Goal: Task Accomplishment & Management: Complete application form

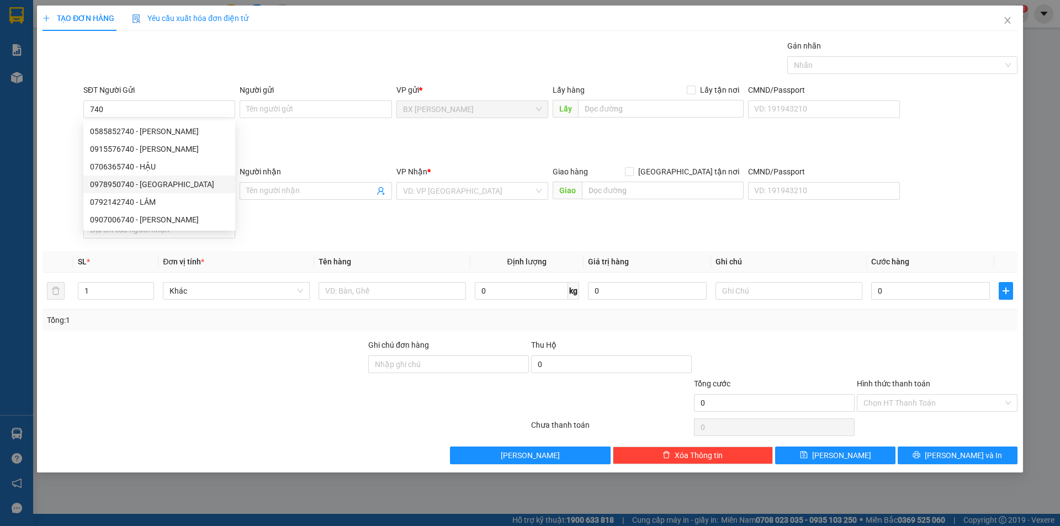
click at [206, 184] on div "0978950740 - ANH MINH" at bounding box center [159, 184] width 139 height 12
type input "0978950740"
type input "ANH MINH"
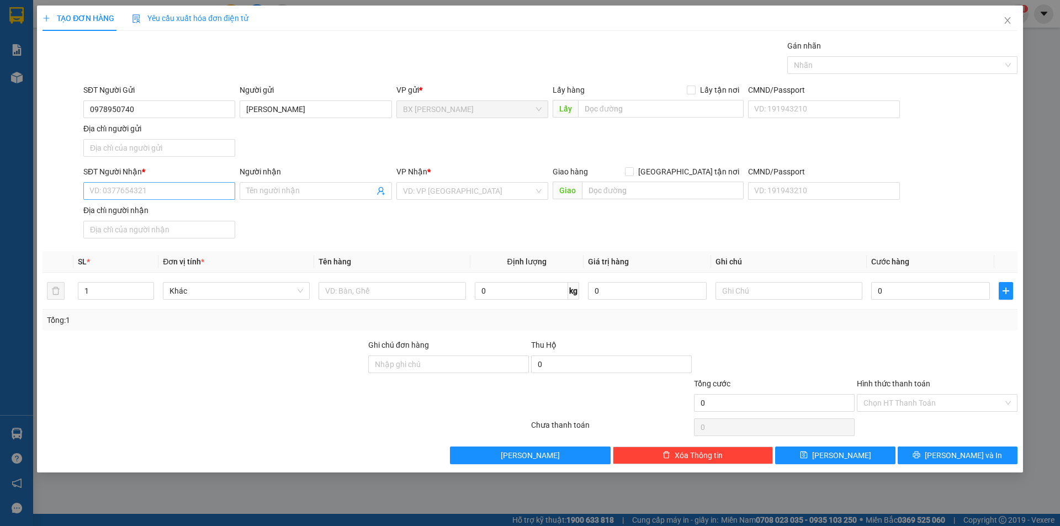
type input "0978950740"
click at [194, 186] on input "SĐT Người Nhận *" at bounding box center [159, 191] width 152 height 18
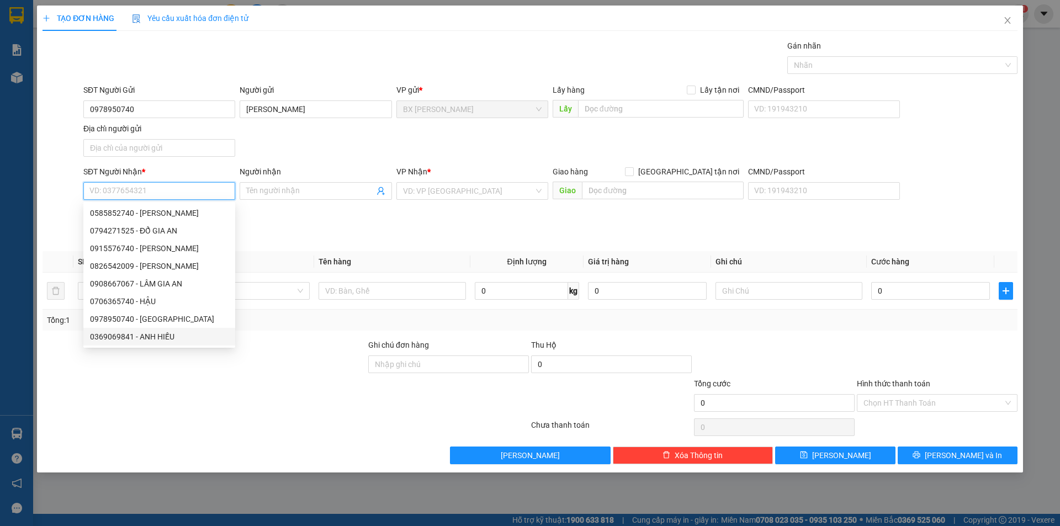
click at [178, 334] on div "0369069841 - ANH HIẾU" at bounding box center [159, 337] width 139 height 12
type input "0369069841"
type input "ANH HIẾU"
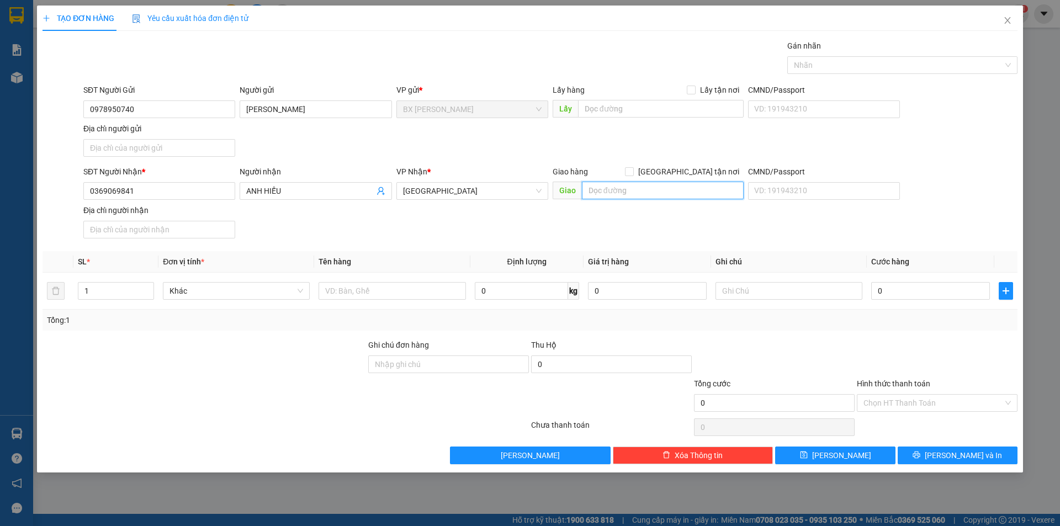
click at [658, 182] on input "text" at bounding box center [663, 191] width 162 height 18
type input "BXMT"
click at [655, 108] on input "text" at bounding box center [661, 109] width 166 height 18
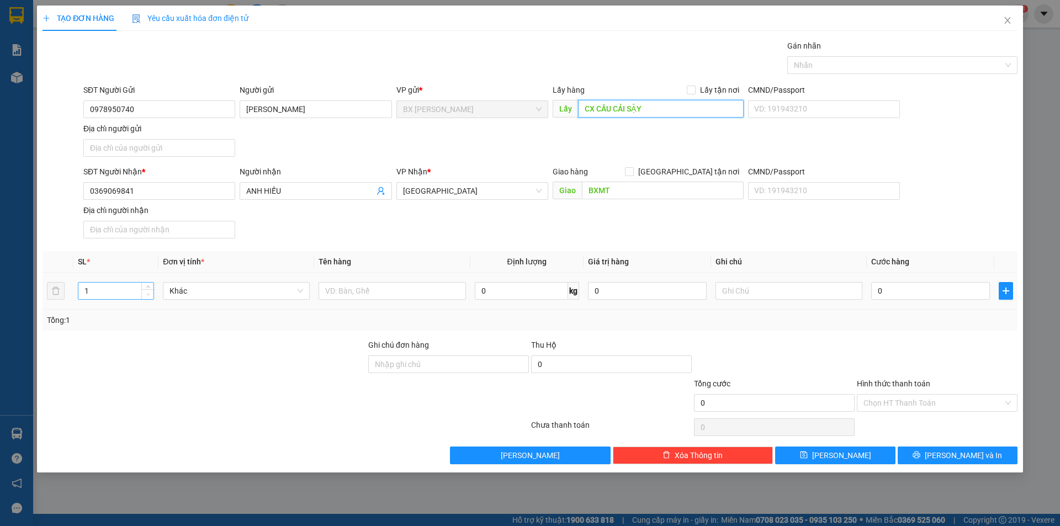
click at [151, 291] on span "Decrease Value" at bounding box center [147, 294] width 12 height 10
type input "CX CẦU CẢI SẬY"
type input "2"
click at [150, 287] on icon "up" at bounding box center [148, 289] width 4 height 4
click at [424, 288] on input "text" at bounding box center [392, 291] width 147 height 18
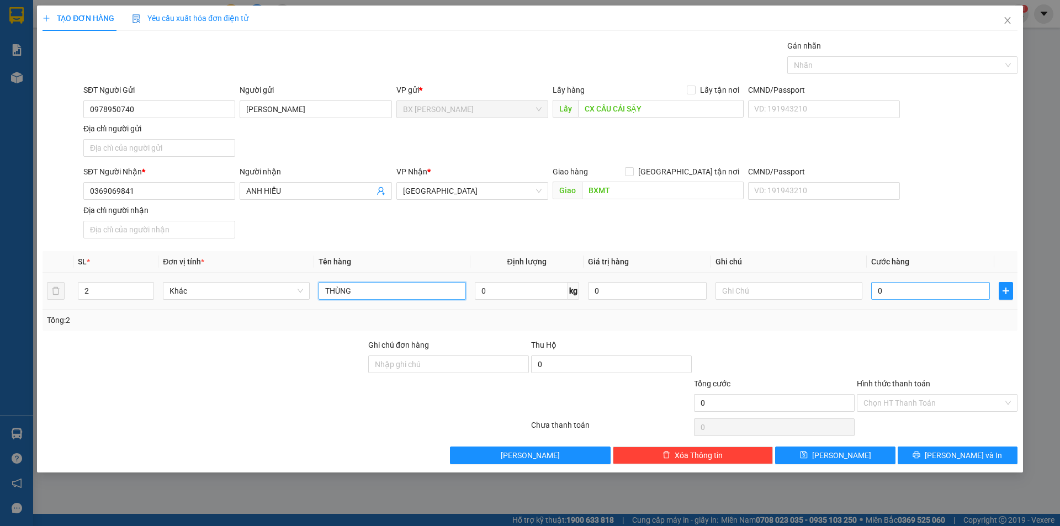
type input "THÙNG"
click at [898, 289] on input "0" at bounding box center [931, 291] width 119 height 18
type input "1"
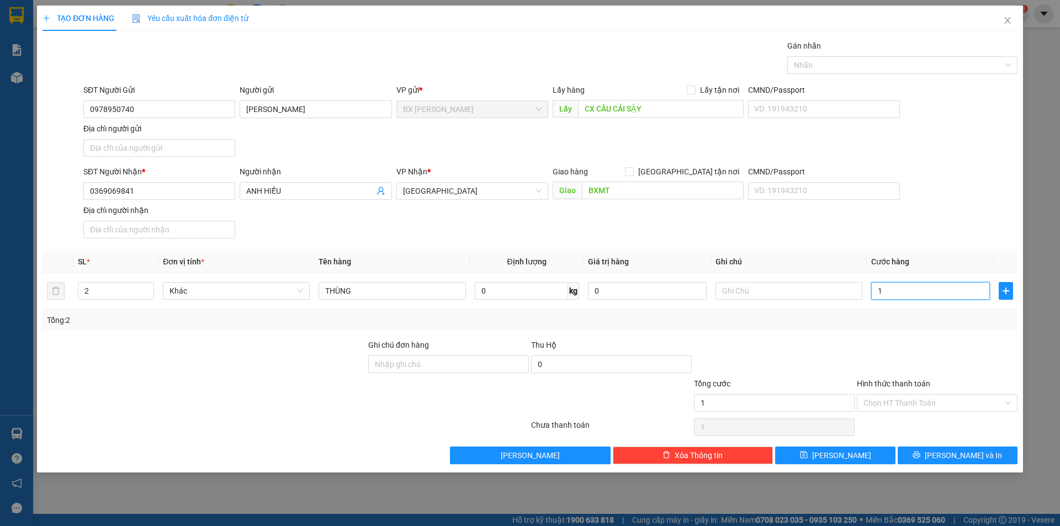
type input "12"
type input "120"
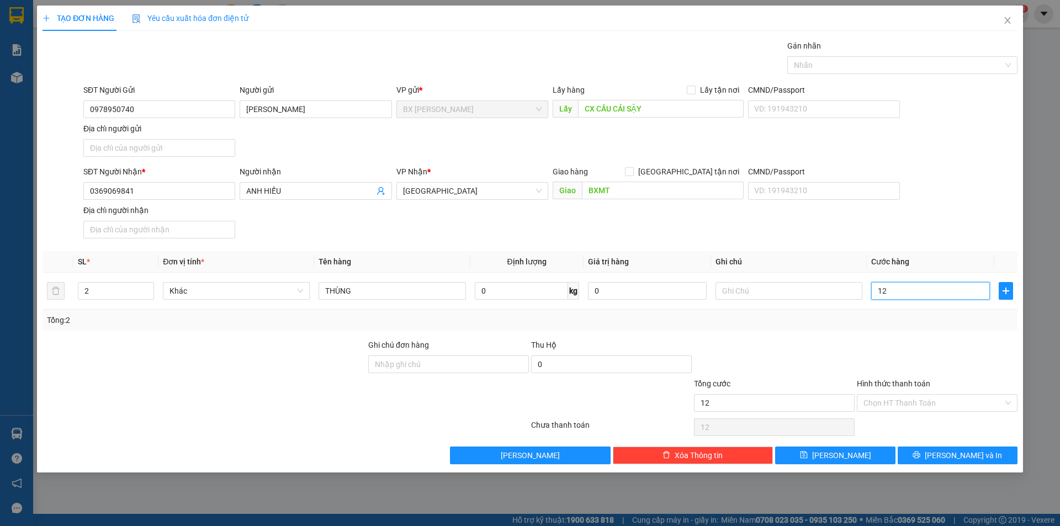
type input "120"
type input "120.000"
click at [898, 352] on div at bounding box center [937, 358] width 163 height 39
click at [923, 404] on input "Hình thức thanh toán" at bounding box center [934, 403] width 140 height 17
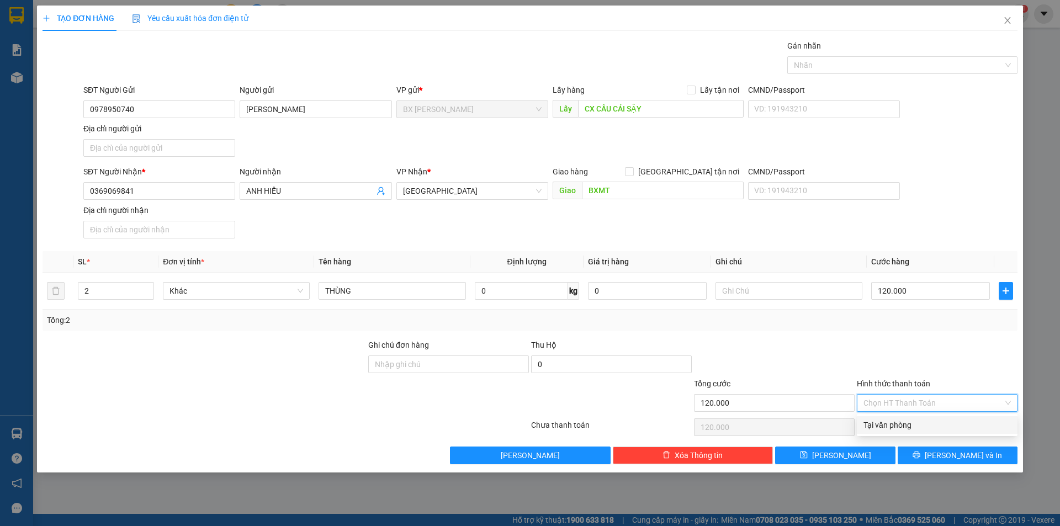
click at [923, 419] on div "Tại văn phòng" at bounding box center [937, 425] width 147 height 12
type input "0"
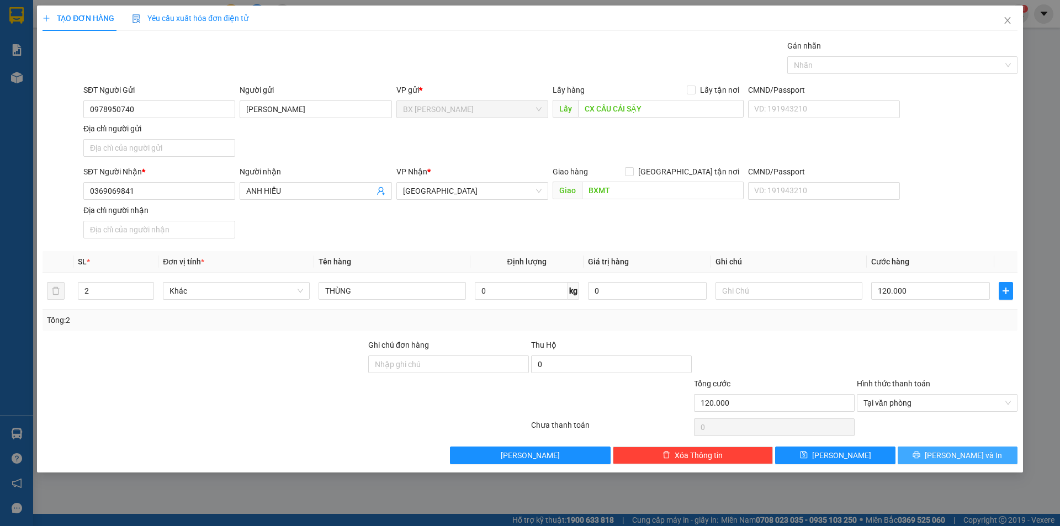
click at [932, 453] on button "Lưu và In" at bounding box center [958, 456] width 120 height 18
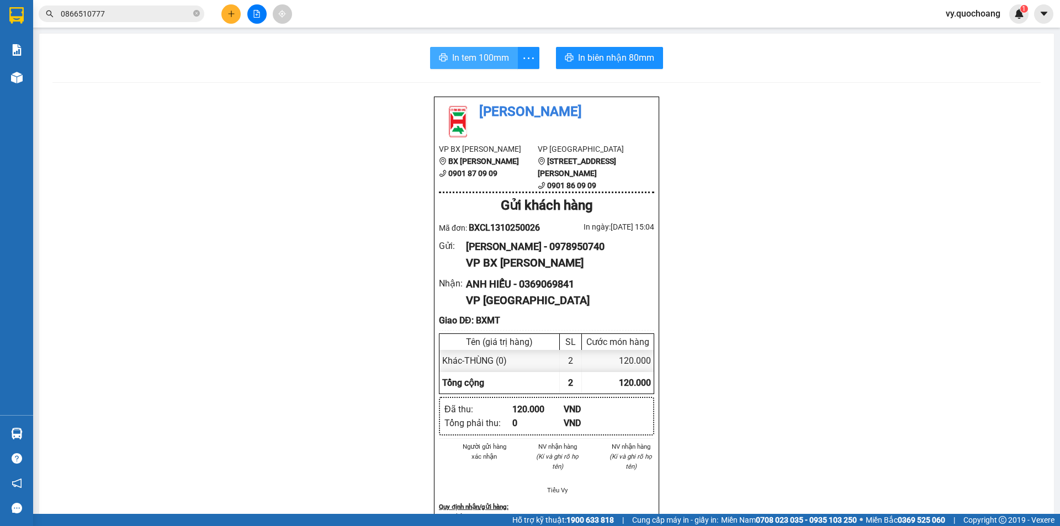
click at [494, 50] on button "In tem 100mm" at bounding box center [474, 58] width 88 height 22
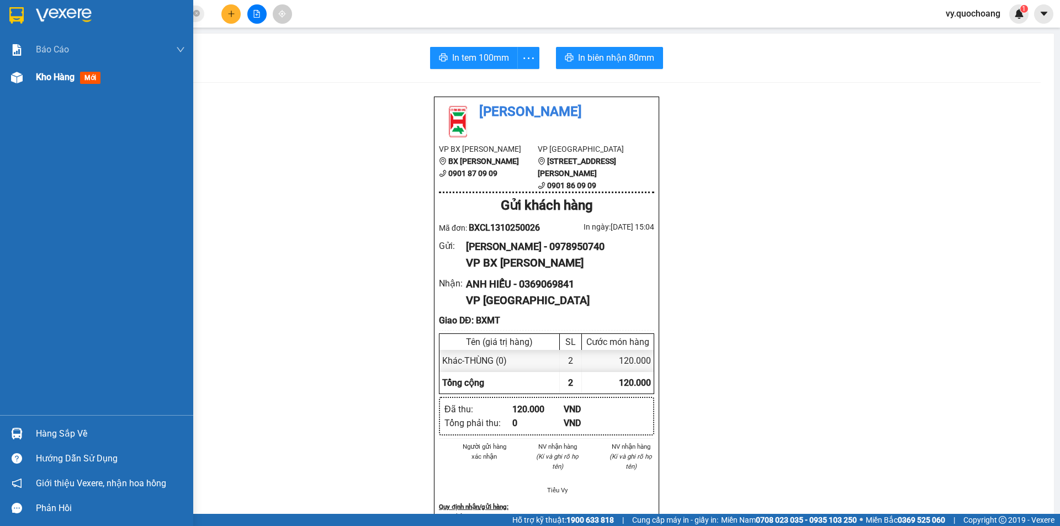
click at [34, 87] on div "Kho hàng mới" at bounding box center [96, 78] width 193 height 28
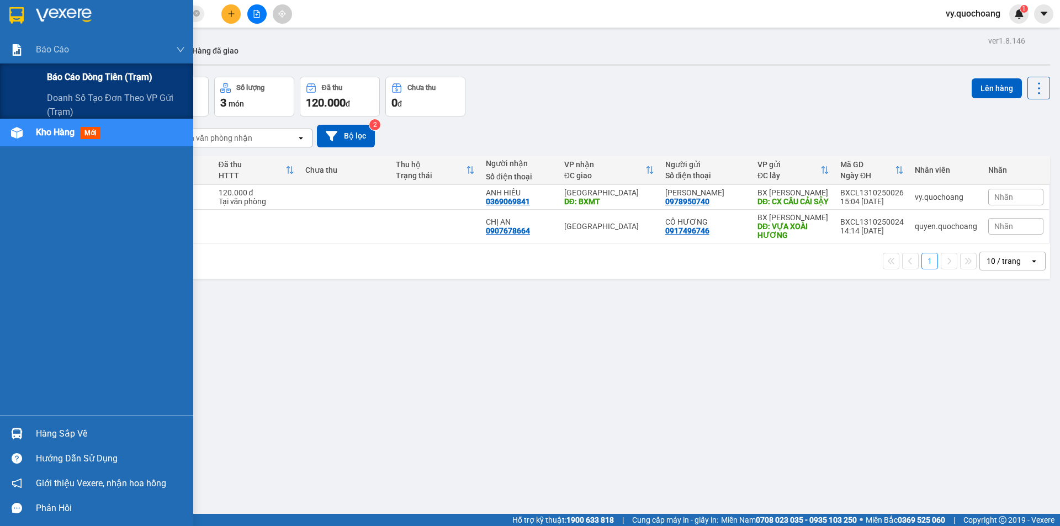
click at [65, 80] on span "Báo cáo dòng tiền (trạm)" at bounding box center [99, 77] width 105 height 14
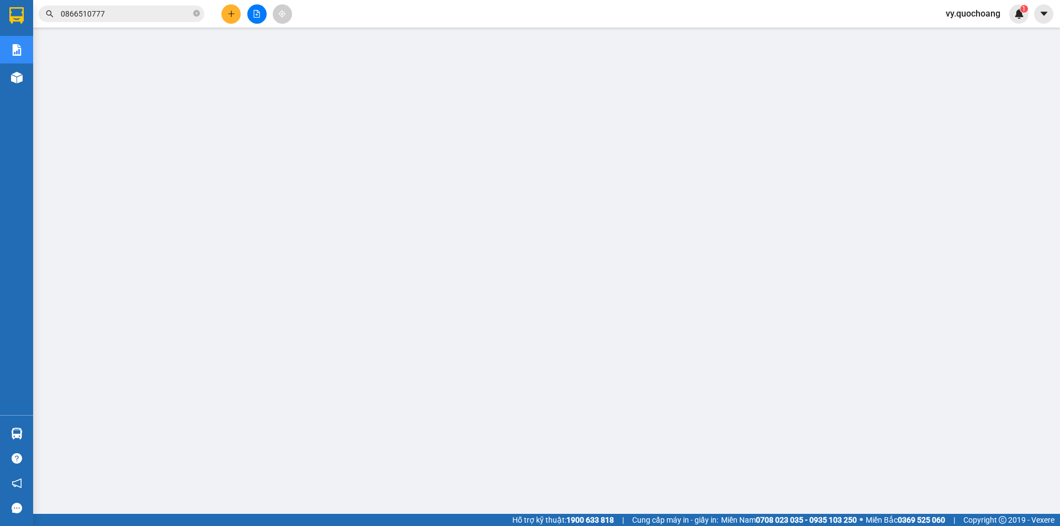
click at [238, 13] on button at bounding box center [230, 13] width 19 height 19
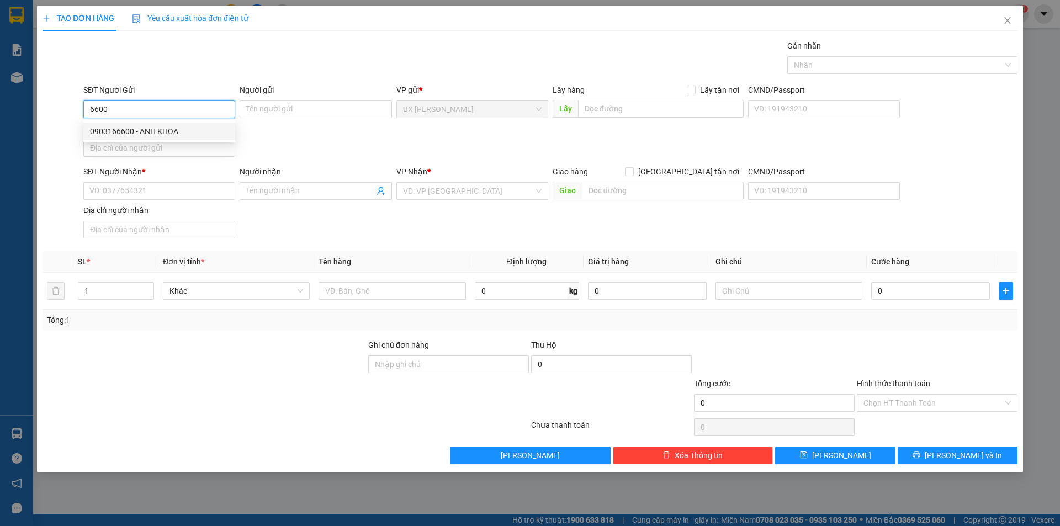
click at [188, 132] on div "0903166600 - ANH KHOA" at bounding box center [159, 131] width 139 height 12
type input "0903166600"
type input "ANH KHOA"
type input "0903166600"
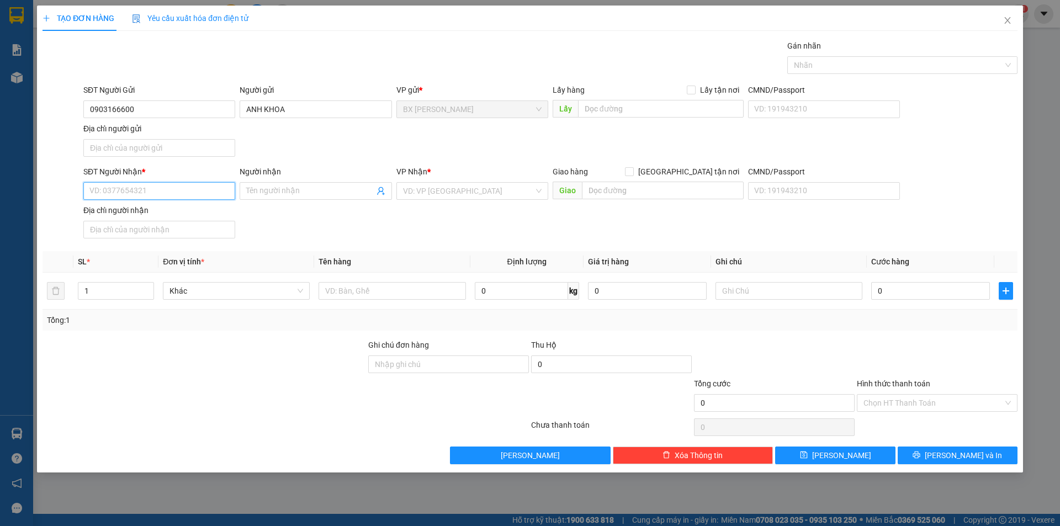
click at [190, 191] on input "SĐT Người Nhận *" at bounding box center [159, 191] width 152 height 18
click at [193, 247] on div "0908194840 - CHÚ HAI" at bounding box center [159, 248] width 139 height 12
type input "0908194840"
type input "CHÚ HAI"
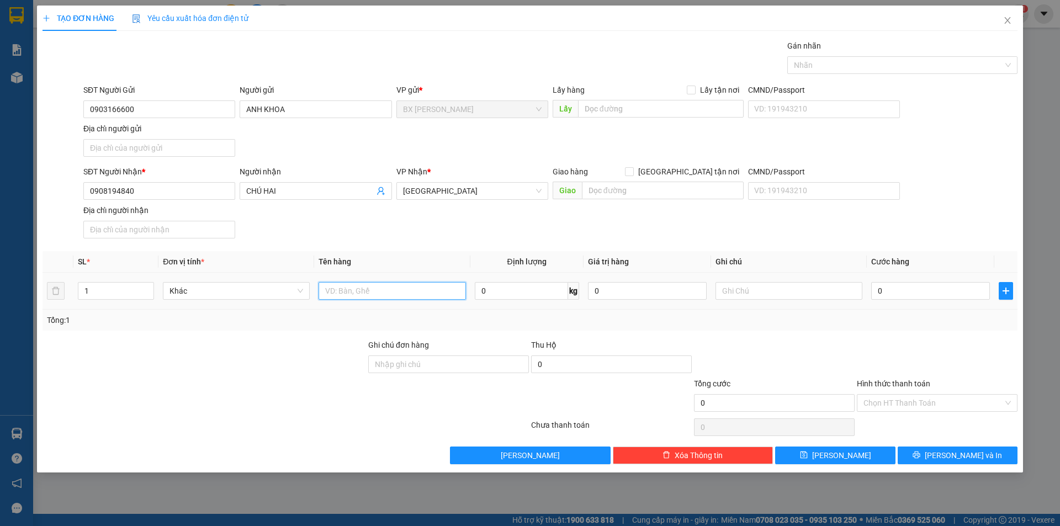
click at [344, 295] on input "text" at bounding box center [392, 291] width 147 height 18
type input "THÙNG"
click at [649, 105] on input "text" at bounding box center [661, 109] width 166 height 18
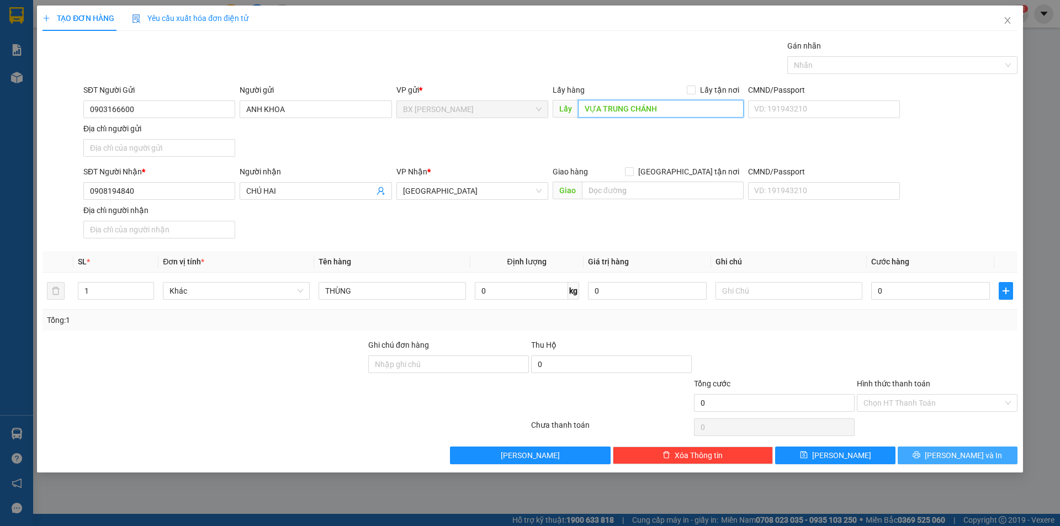
type input "VỰA TRUNG CHÁNH"
click at [980, 453] on button "Lưu và In" at bounding box center [958, 456] width 120 height 18
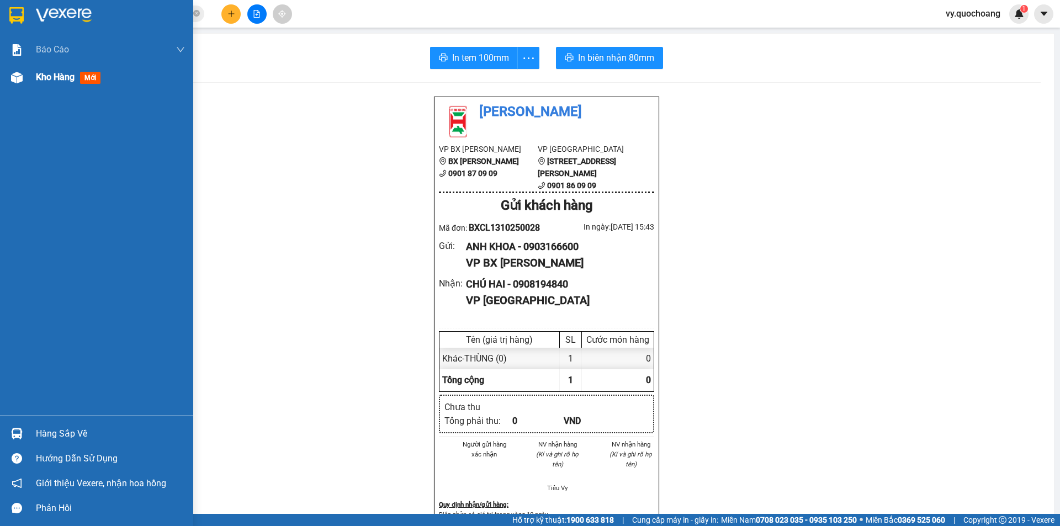
click at [56, 81] on span "Kho hàng" at bounding box center [55, 77] width 39 height 10
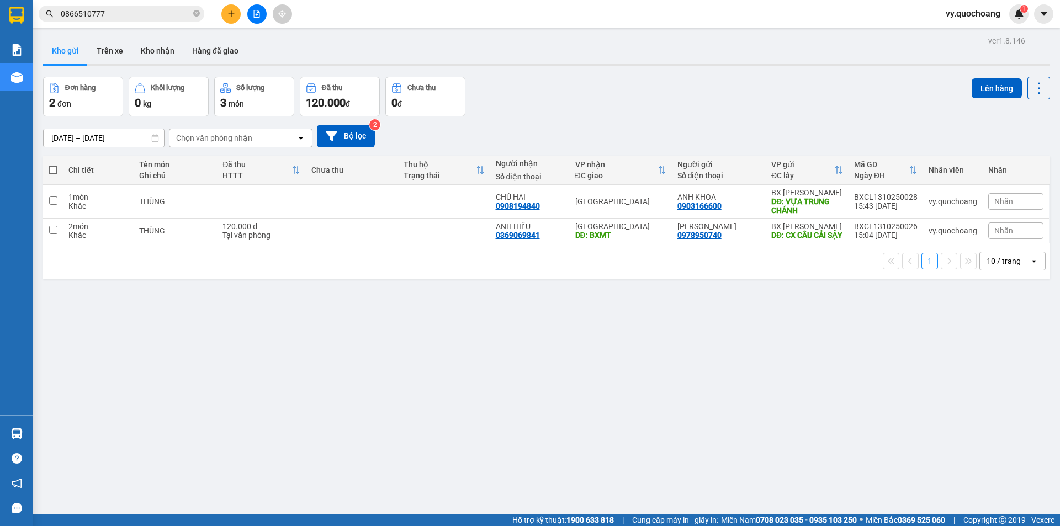
click at [229, 9] on button at bounding box center [230, 13] width 19 height 19
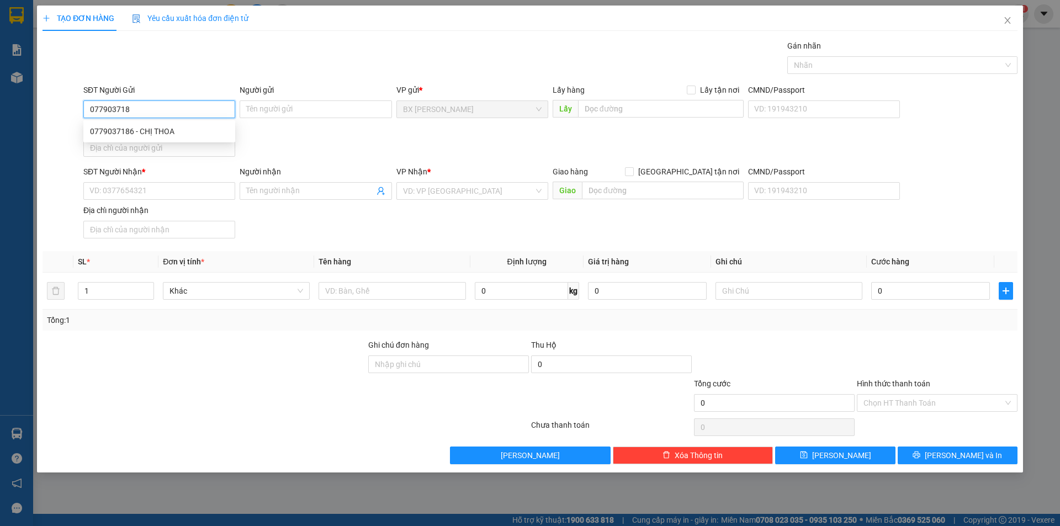
type input "0779037186"
click at [194, 135] on div "0779037186 - CHỊ THOA" at bounding box center [159, 131] width 139 height 12
type input "CHỊ THOA"
type input "0779037186"
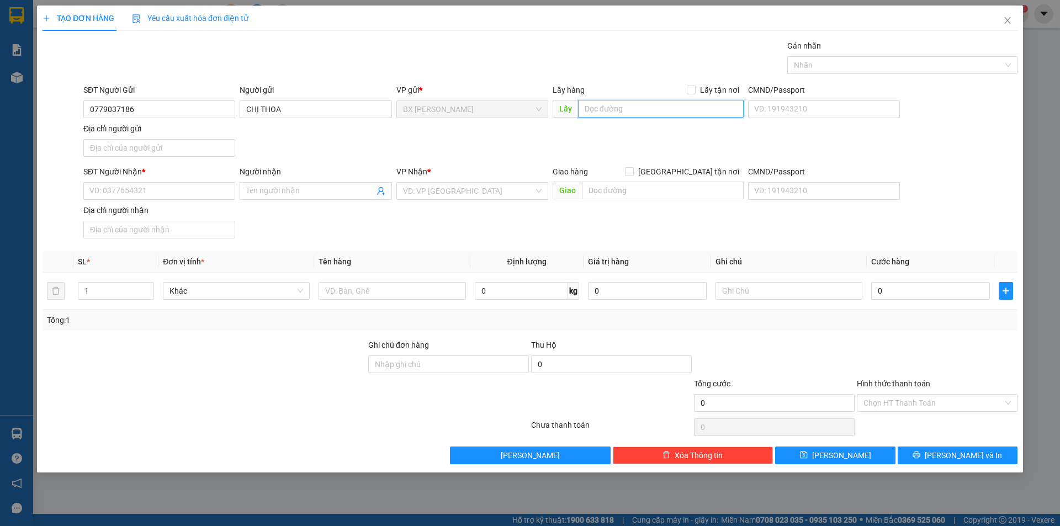
click at [688, 101] on input "text" at bounding box center [661, 109] width 166 height 18
type input "VỰA NGỌC NHUNG"
click at [147, 189] on input "SĐT Người Nhận *" at bounding box center [159, 191] width 152 height 18
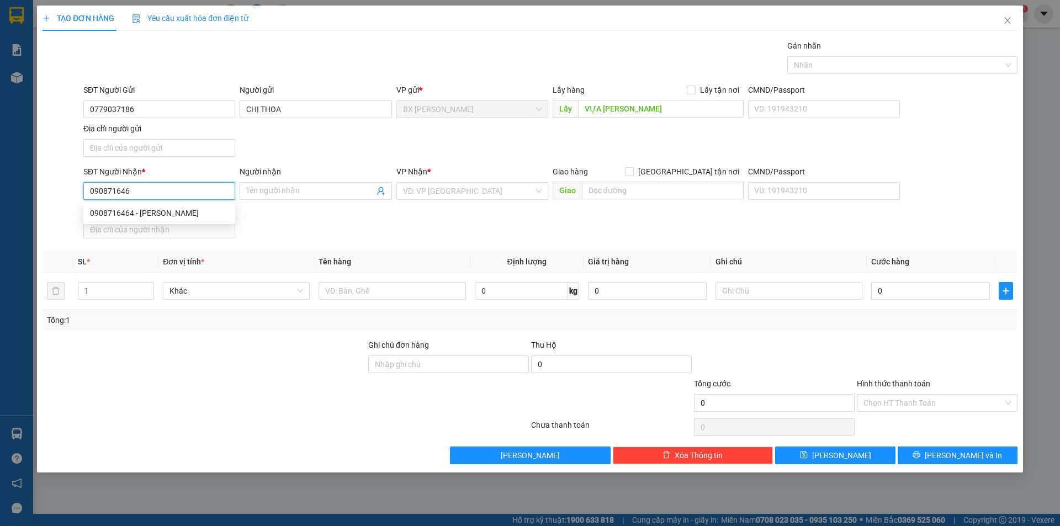
type input "0908716464"
click at [195, 213] on div "0908716464 - NGUYỄN KIM LOAN" at bounding box center [159, 213] width 139 height 12
type input "NGUYỄN KIM LOAN"
type input "0908716464"
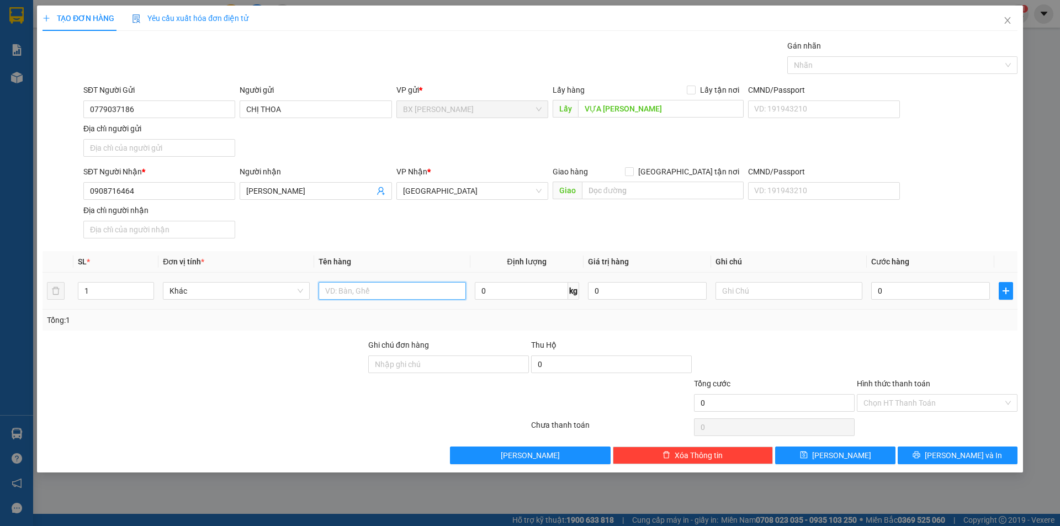
click at [368, 291] on input "text" at bounding box center [392, 291] width 147 height 18
click at [1008, 22] on icon "close" at bounding box center [1008, 20] width 6 height 7
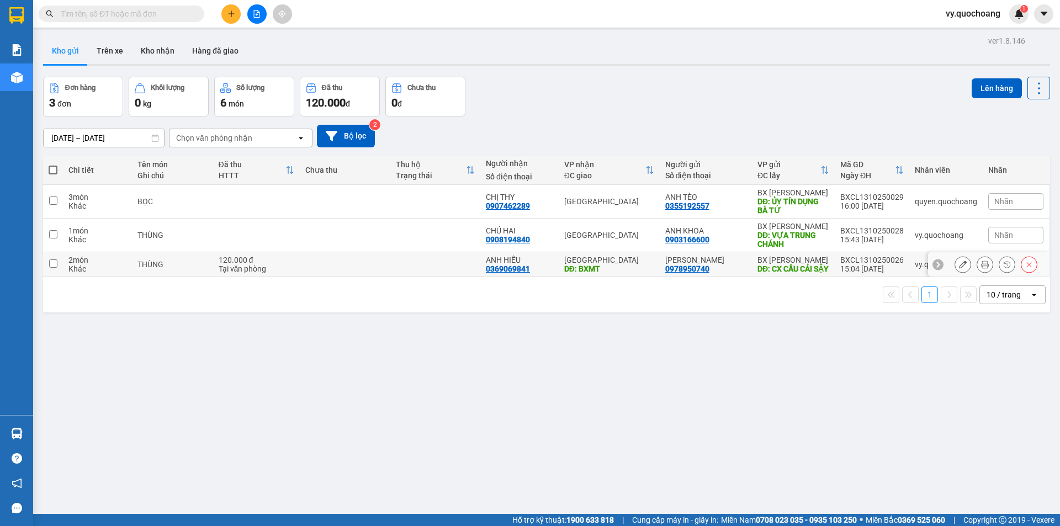
click at [384, 277] on td at bounding box center [345, 264] width 90 height 25
checkbox input "true"
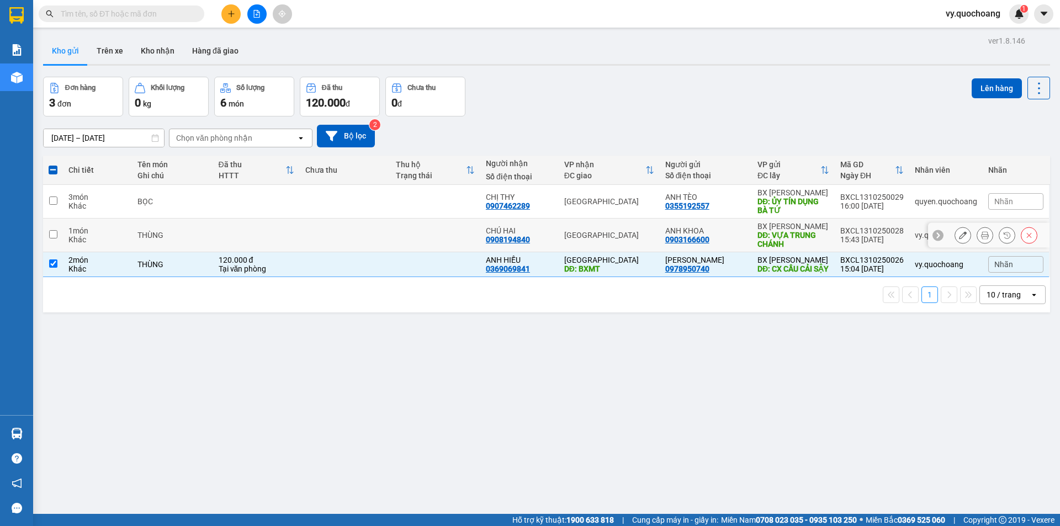
click at [389, 248] on td at bounding box center [345, 236] width 90 height 34
checkbox input "true"
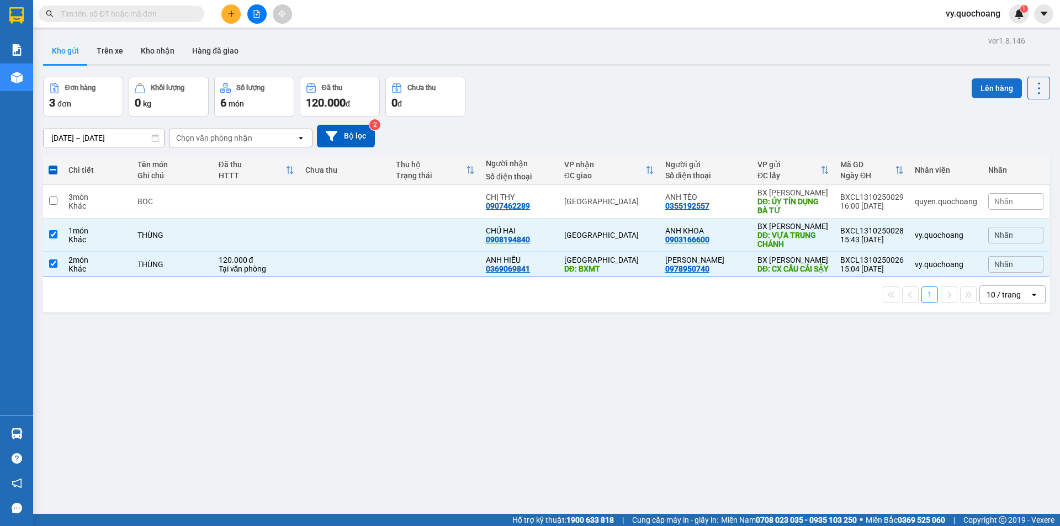
click at [989, 96] on button "Lên hàng" at bounding box center [997, 88] width 50 height 20
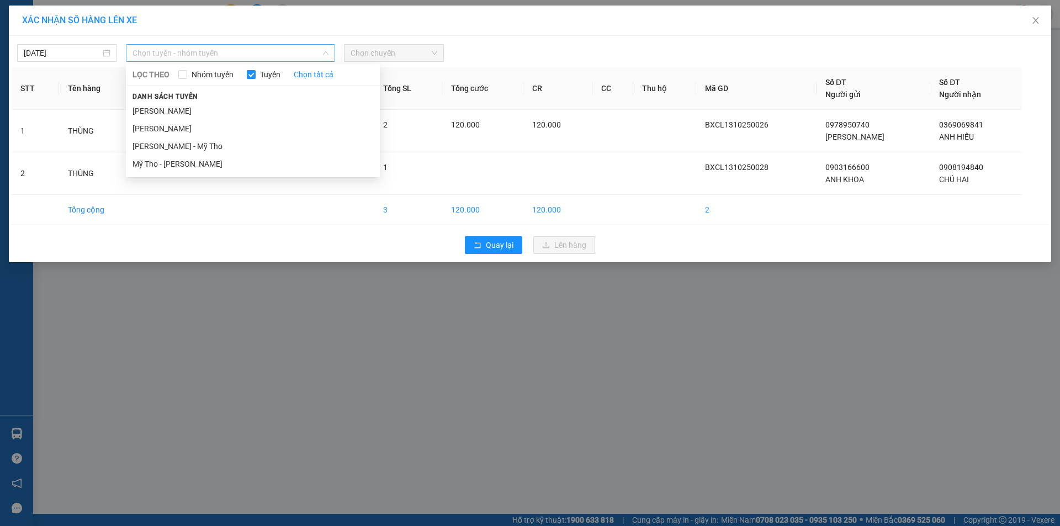
click at [310, 50] on span "Chọn tuyến - nhóm tuyến" at bounding box center [231, 53] width 196 height 17
click at [282, 116] on li "[PERSON_NAME]" at bounding box center [253, 111] width 254 height 18
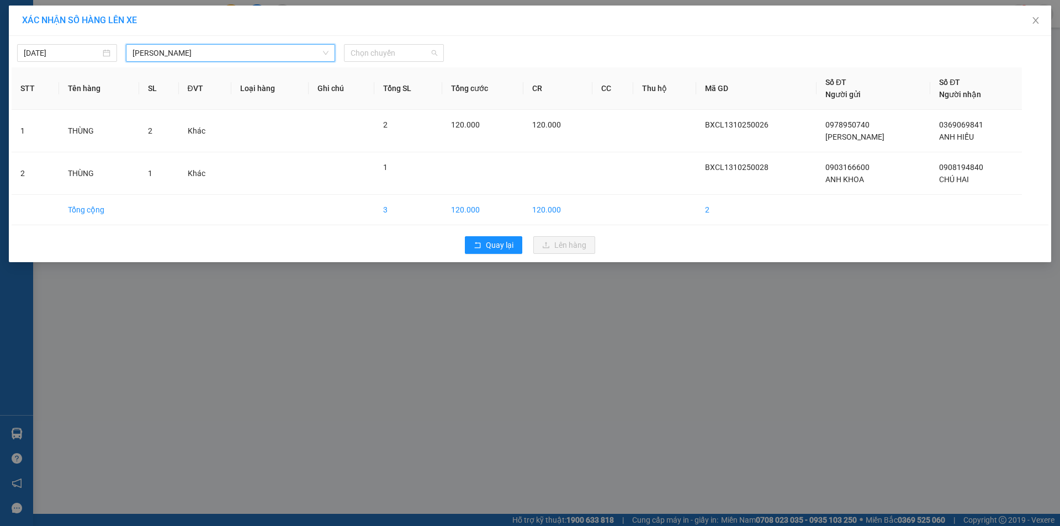
drag, startPoint x: 406, startPoint y: 56, endPoint x: 404, endPoint y: 146, distance: 90.6
click at [406, 55] on span "Chọn chuyến" at bounding box center [394, 53] width 87 height 17
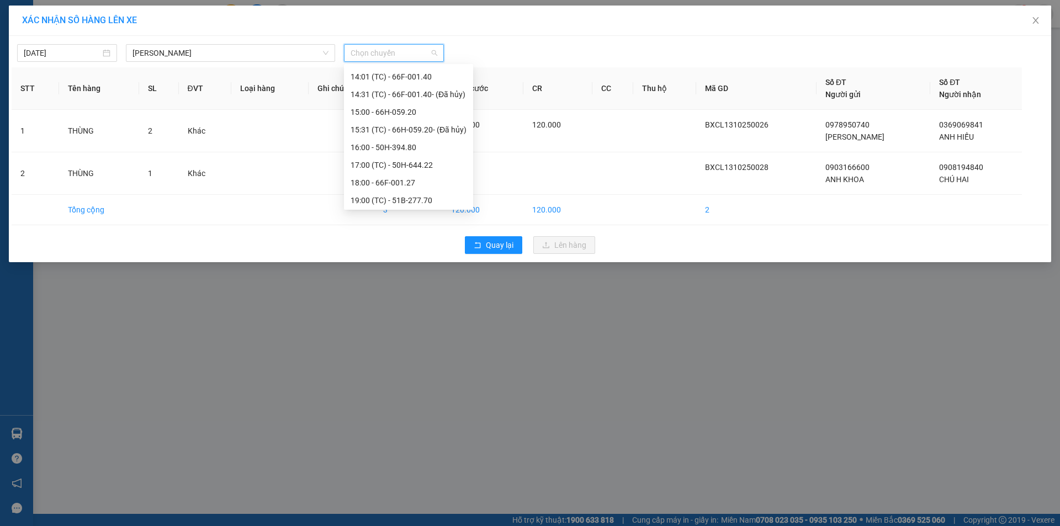
scroll to position [548, 0]
click at [403, 143] on div "16:00 - 50H-394.80" at bounding box center [409, 146] width 116 height 12
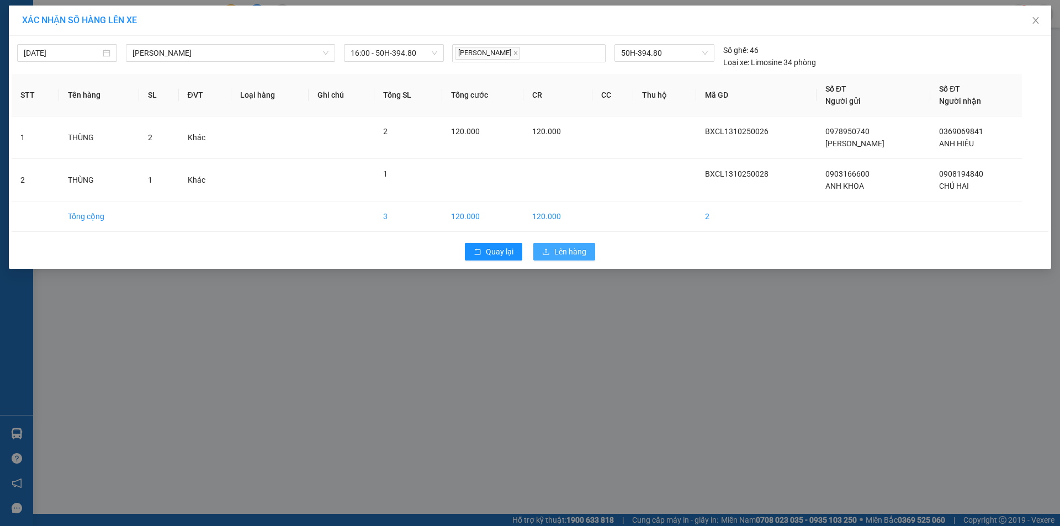
click at [570, 253] on span "Lên hàng" at bounding box center [571, 252] width 32 height 12
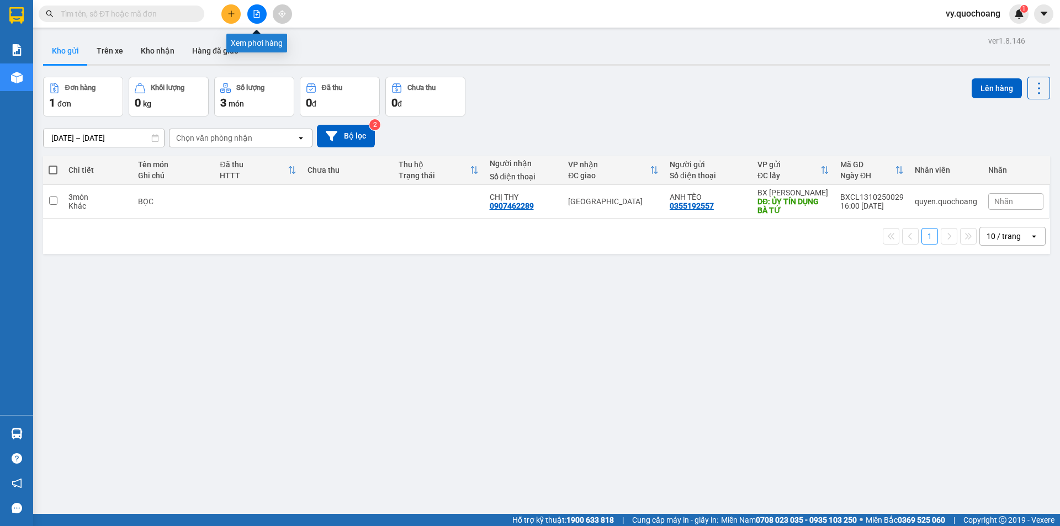
click at [263, 16] on button at bounding box center [256, 13] width 19 height 19
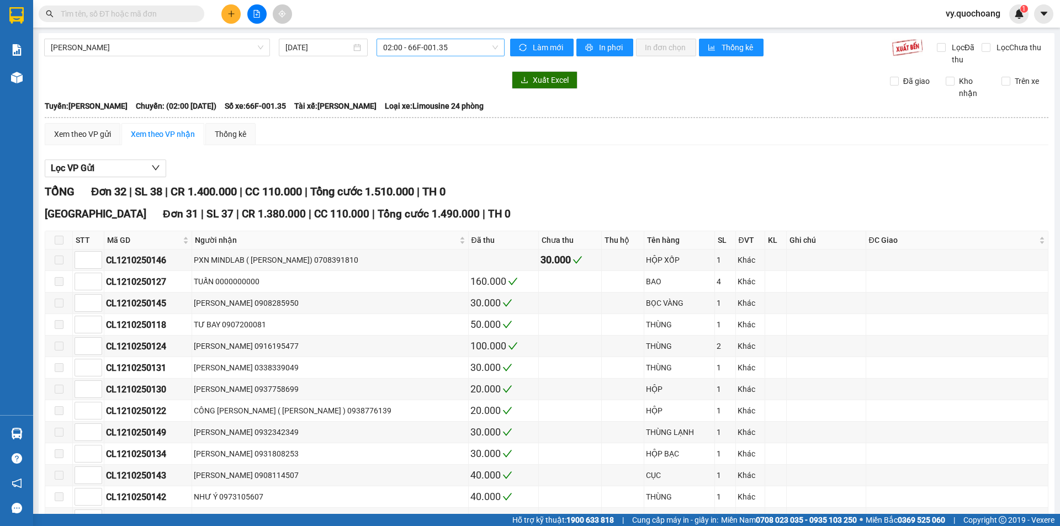
click at [463, 48] on span "02:00 - 66F-001.35" at bounding box center [440, 47] width 115 height 17
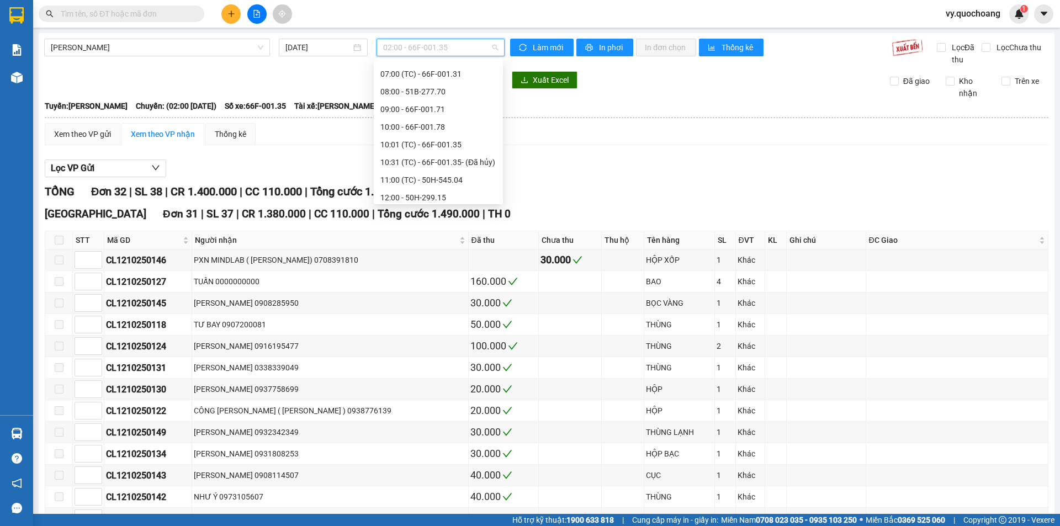
scroll to position [548, 0]
click at [435, 136] on div "16:00 - 50H-394.80" at bounding box center [439, 140] width 116 height 12
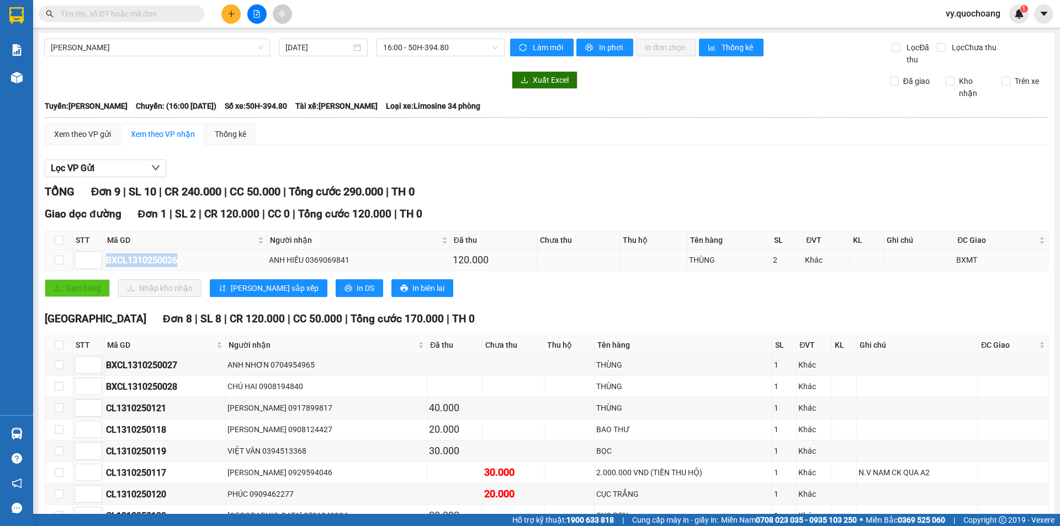
drag, startPoint x: 187, startPoint y: 262, endPoint x: 102, endPoint y: 259, distance: 84.6
click at [102, 259] on tr "BXCL1310250026 ANH HIẾU 0369069841 120.000 THÙNG 2 Khác BXMT" at bounding box center [547, 261] width 1004 height 22
